Goal: Navigation & Orientation: Find specific page/section

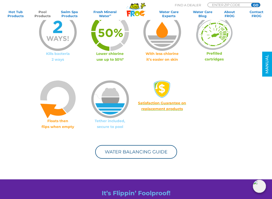
scroll to position [326, 0]
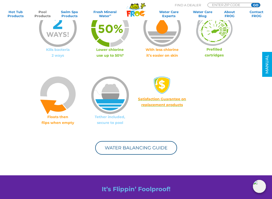
click at [145, 151] on link "Water Balancing Guide" at bounding box center [136, 148] width 82 height 14
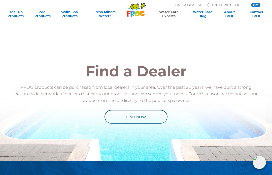
scroll to position [407, 0]
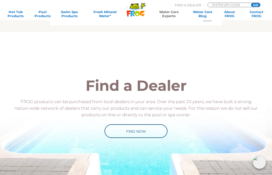
click at [141, 132] on link "Find Now" at bounding box center [136, 131] width 63 height 14
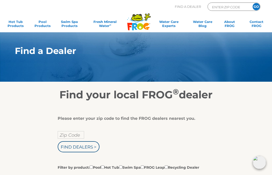
click at [68, 134] on input "Zip Code" at bounding box center [71, 135] width 26 height 8
type input "Zip Code"
click at [75, 136] on input "text" at bounding box center [71, 135] width 26 height 8
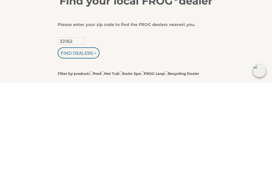
type input "32162"
click at [82, 139] on input "Find Dealers >" at bounding box center [79, 144] width 42 height 11
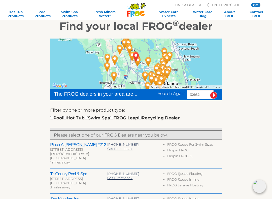
scroll to position [76, 0]
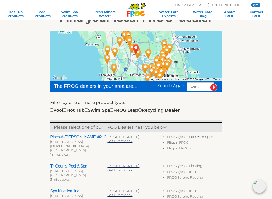
click at [190, 150] on li "Flippin FROG XL" at bounding box center [194, 149] width 55 height 6
click at [189, 152] on li "Flippin FROG XL" at bounding box center [194, 149] width 55 height 6
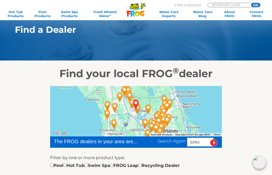
scroll to position [0, 0]
